Goal: Information Seeking & Learning: Learn about a topic

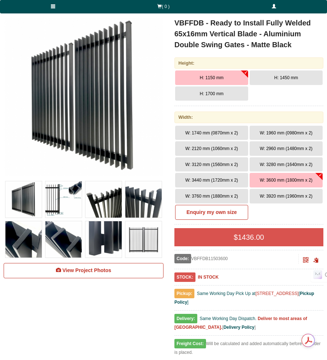
click at [214, 94] on span "H: 1700 mm" at bounding box center [212, 93] width 24 height 5
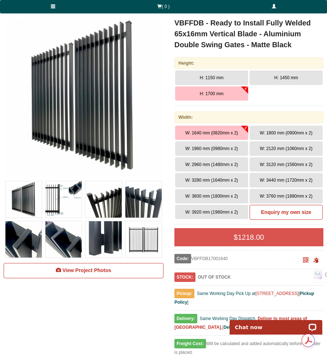
click at [196, 212] on span "W: 3920 mm (1960mm x 2)" at bounding box center [211, 212] width 53 height 5
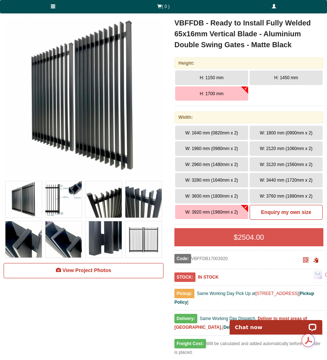
click at [64, 107] on img at bounding box center [83, 96] width 159 height 159
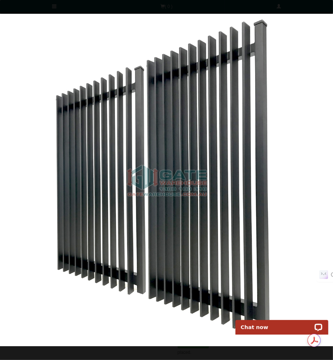
click at [207, 171] on img at bounding box center [166, 180] width 333 height 333
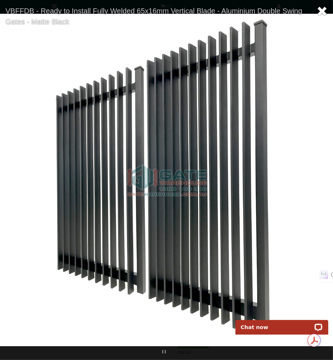
click at [323, 10] on span at bounding box center [321, 11] width 11 height 11
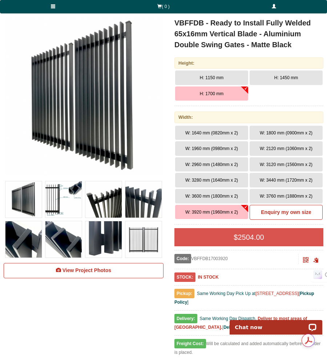
click at [55, 201] on img at bounding box center [63, 199] width 36 height 36
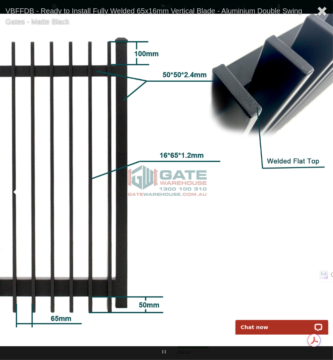
click at [180, 209] on img at bounding box center [166, 180] width 333 height 333
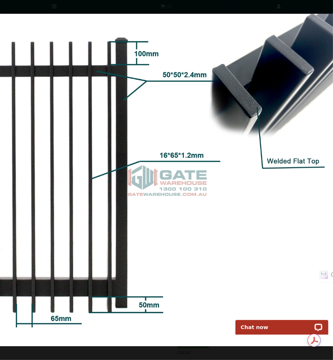
click at [320, 146] on img at bounding box center [166, 180] width 333 height 333
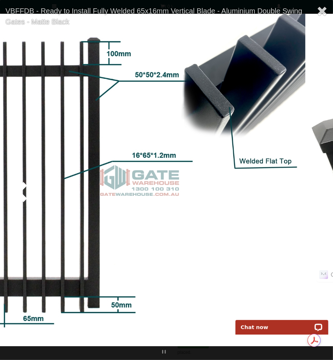
drag, startPoint x: 221, startPoint y: 154, endPoint x: 125, endPoint y: 155, distance: 96.4
click at [127, 155] on img at bounding box center [138, 180] width 333 height 333
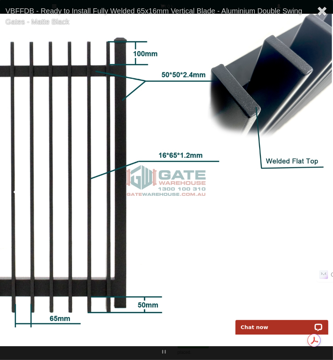
drag, startPoint x: 247, startPoint y: 167, endPoint x: 17, endPoint y: 165, distance: 229.9
click at [22, 166] on img at bounding box center [165, 180] width 333 height 333
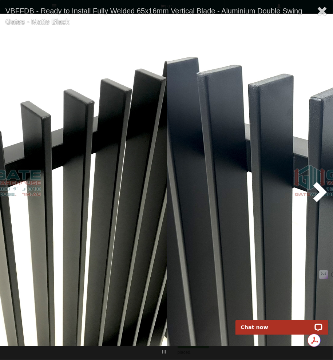
drag, startPoint x: 161, startPoint y: 175, endPoint x: 55, endPoint y: 175, distance: 106.6
click at [63, 175] on img at bounding box center [0, 180] width 333 height 333
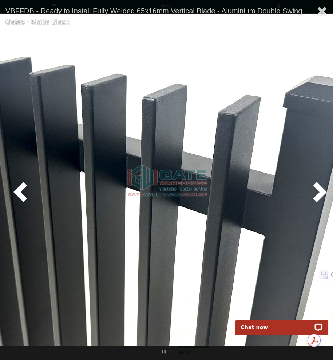
drag, startPoint x: 243, startPoint y: 171, endPoint x: 54, endPoint y: 170, distance: 189.1
click at [66, 171] on img at bounding box center [166, 180] width 333 height 333
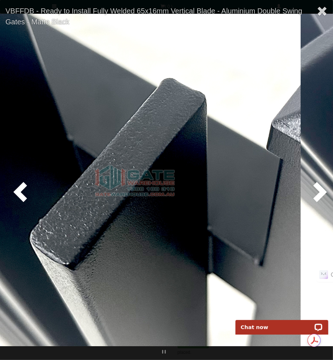
drag, startPoint x: 201, startPoint y: 176, endPoint x: 87, endPoint y: 177, distance: 114.2
click at [88, 177] on img at bounding box center [134, 180] width 333 height 333
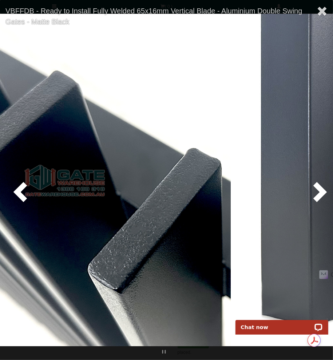
drag, startPoint x: 203, startPoint y: 183, endPoint x: 80, endPoint y: 181, distance: 122.9
click at [81, 180] on img at bounding box center [64, 180] width 333 height 333
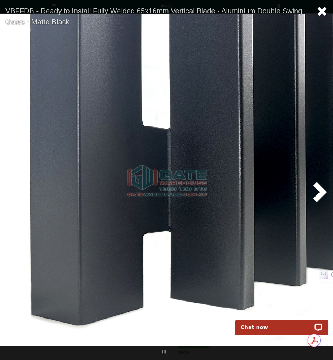
click at [322, 10] on span at bounding box center [321, 11] width 11 height 11
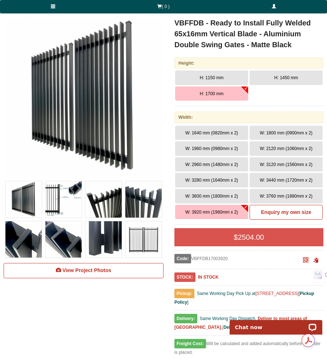
click at [147, 238] on img at bounding box center [143, 239] width 36 height 36
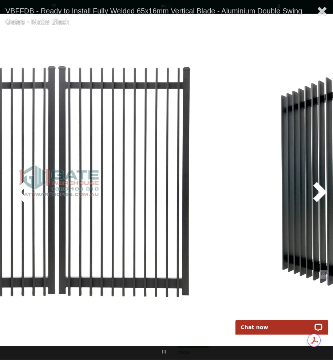
drag, startPoint x: 214, startPoint y: 201, endPoint x: 60, endPoint y: 201, distance: 154.2
click at [60, 201] on img at bounding box center [58, 180] width 333 height 333
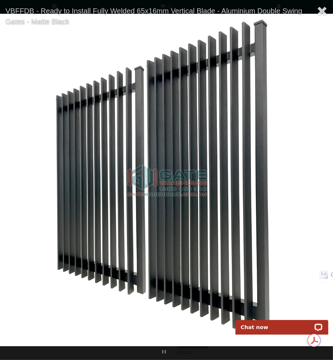
drag, startPoint x: 64, startPoint y: 204, endPoint x: -71, endPoint y: 200, distance: 135.0
click at [0, 200] on html "Home Products Specials Our Designs Gallery Trade Contact Us Products Single Sli…" at bounding box center [166, 71] width 333 height 360
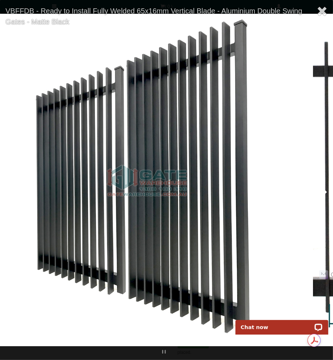
drag, startPoint x: 217, startPoint y: 208, endPoint x: 22, endPoint y: 204, distance: 195.0
click at [24, 205] on img at bounding box center [146, 180] width 333 height 333
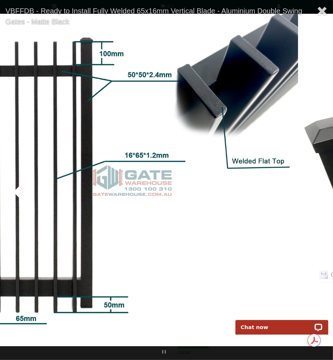
drag, startPoint x: 151, startPoint y: 208, endPoint x: -14, endPoint y: 210, distance: 165.1
click at [0, 210] on html "Home Products Specials Our Designs Gallery Trade Contact Us Products Single Sli…" at bounding box center [166, 71] width 333 height 360
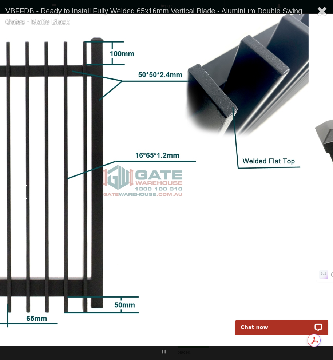
drag, startPoint x: 192, startPoint y: 211, endPoint x: -2, endPoint y: 208, distance: 194.2
click at [0, 208] on html "Home Products Specials Our Designs Gallery Trade Contact Us Products Single Sli…" at bounding box center [166, 71] width 333 height 360
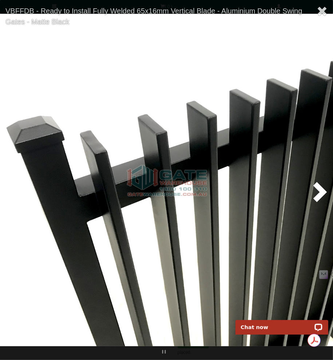
drag, startPoint x: 165, startPoint y: 205, endPoint x: -25, endPoint y: 203, distance: 190.2
click at [0, 203] on html "Home Products Specials Our Designs Gallery Trade Contact Us Products Single Sli…" at bounding box center [166, 71] width 333 height 360
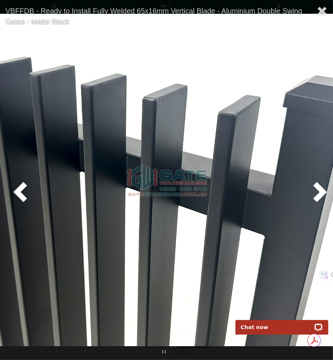
drag, startPoint x: 91, startPoint y: 197, endPoint x: -55, endPoint y: 193, distance: 145.9
click at [0, 193] on html "Home Products Specials Our Designs Gallery Trade Contact Us Products Single Sli…" at bounding box center [166, 71] width 333 height 360
click at [324, 10] on span at bounding box center [321, 11] width 11 height 11
click at [322, 11] on span at bounding box center [321, 11] width 11 height 11
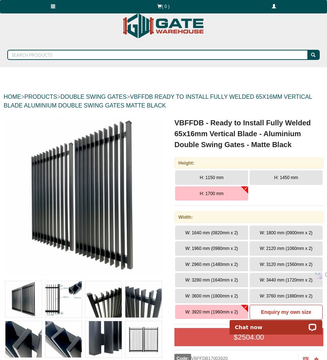
scroll to position [145, 0]
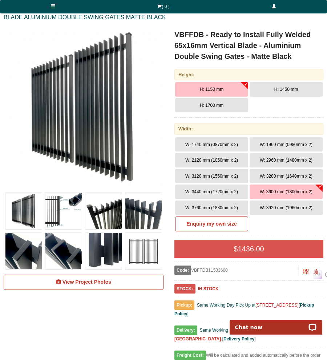
scroll to position [109, 0]
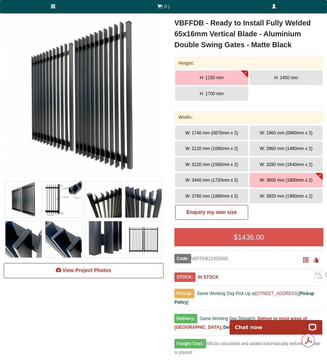
click at [219, 98] on button "H: 1700 mm" at bounding box center [211, 94] width 73 height 15
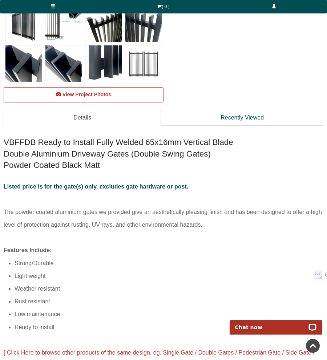
scroll to position [291, 0]
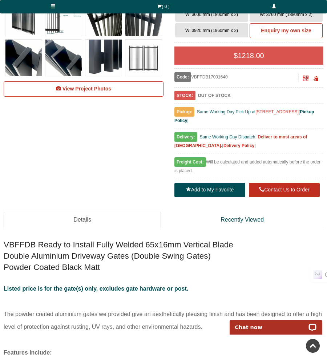
click at [224, 147] on b "Delivery Policy" at bounding box center [239, 145] width 31 height 5
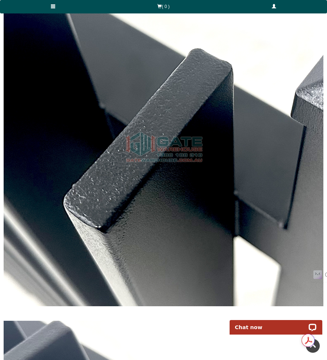
scroll to position [1855, 0]
